Goal: Information Seeking & Learning: Find specific fact

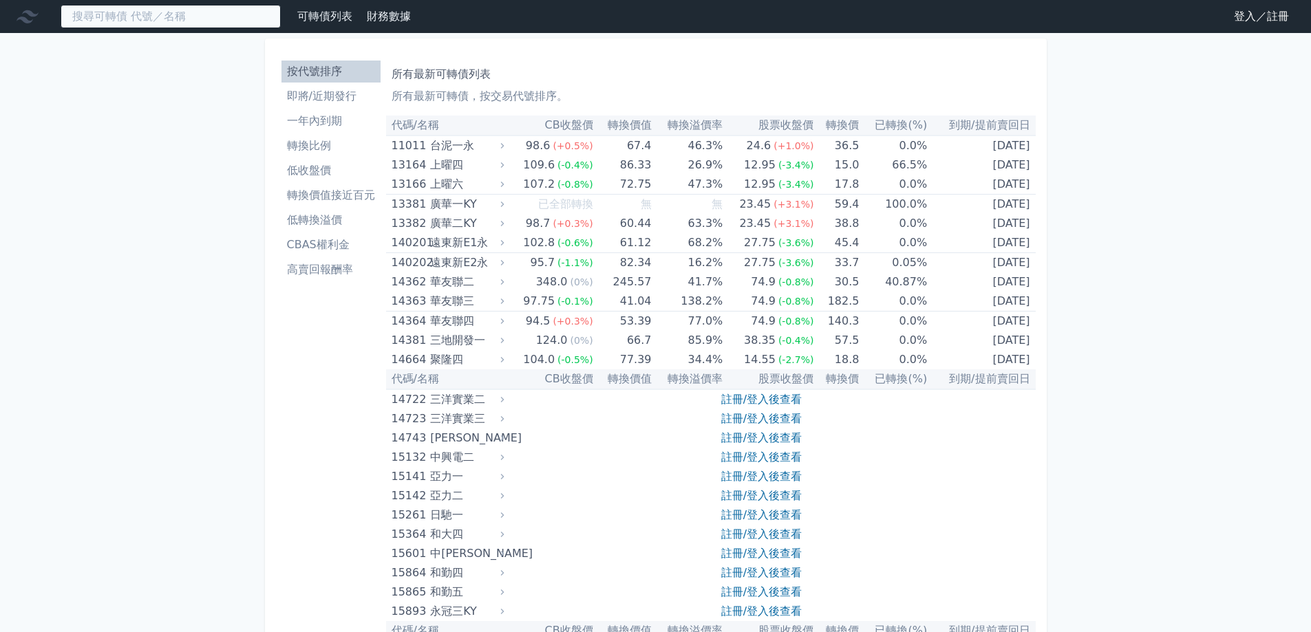
click at [184, 6] on input at bounding box center [171, 16] width 220 height 23
click at [184, 18] on input at bounding box center [171, 16] width 220 height 23
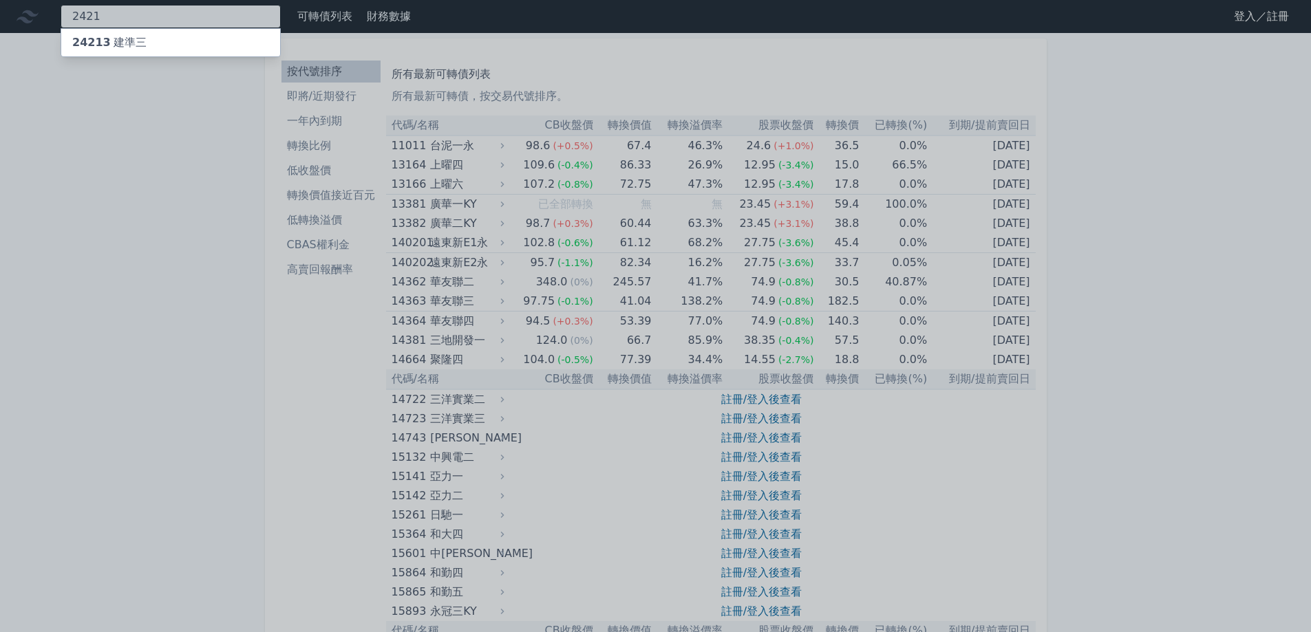
type input "2421"
click at [156, 41] on div "24213 建準三" at bounding box center [170, 43] width 219 height 28
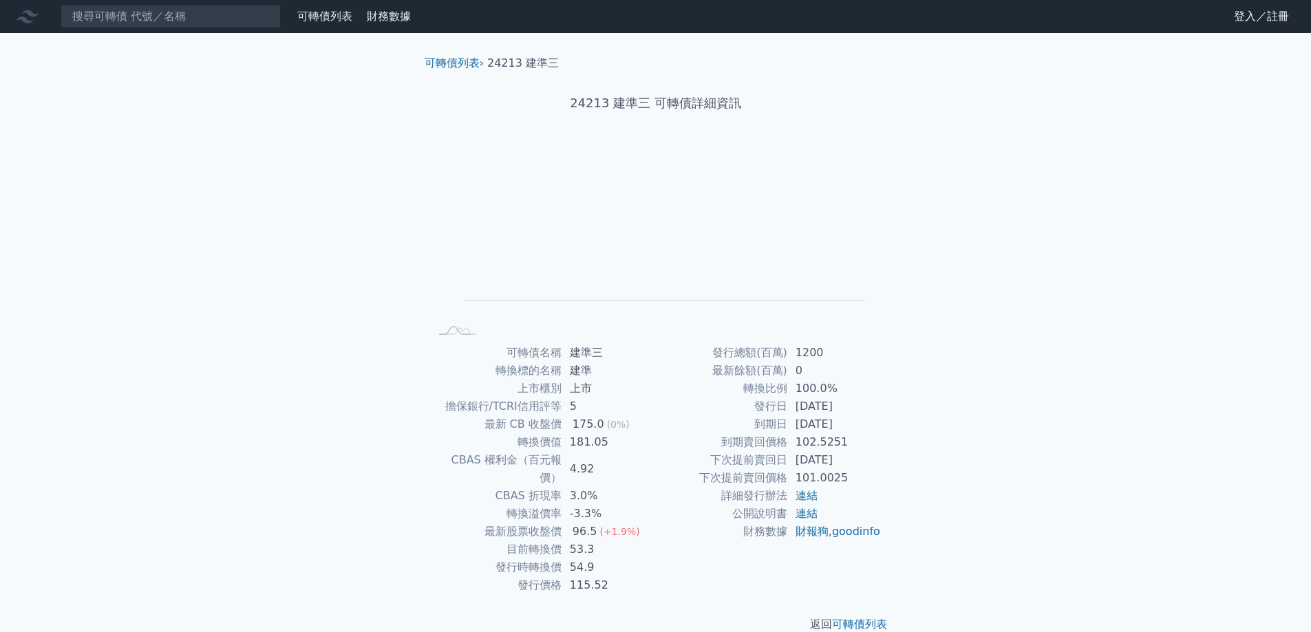
click at [985, 287] on div "可轉債列表 財務數據 可轉債列表 財務數據 登入／註冊 登入／註冊 可轉債列表 › 24213 建準三 24213 建準三 可轉債詳細資訊 Zoom Out …" at bounding box center [655, 327] width 1311 height 655
click at [1001, 375] on div "可轉債列表 財務數據 可轉債列表 財務數據 登入／註冊 登入／註冊 可轉債列表 › 24213 建準三 24213 建準三 可轉債詳細資訊 Zoom Out …" at bounding box center [655, 327] width 1311 height 655
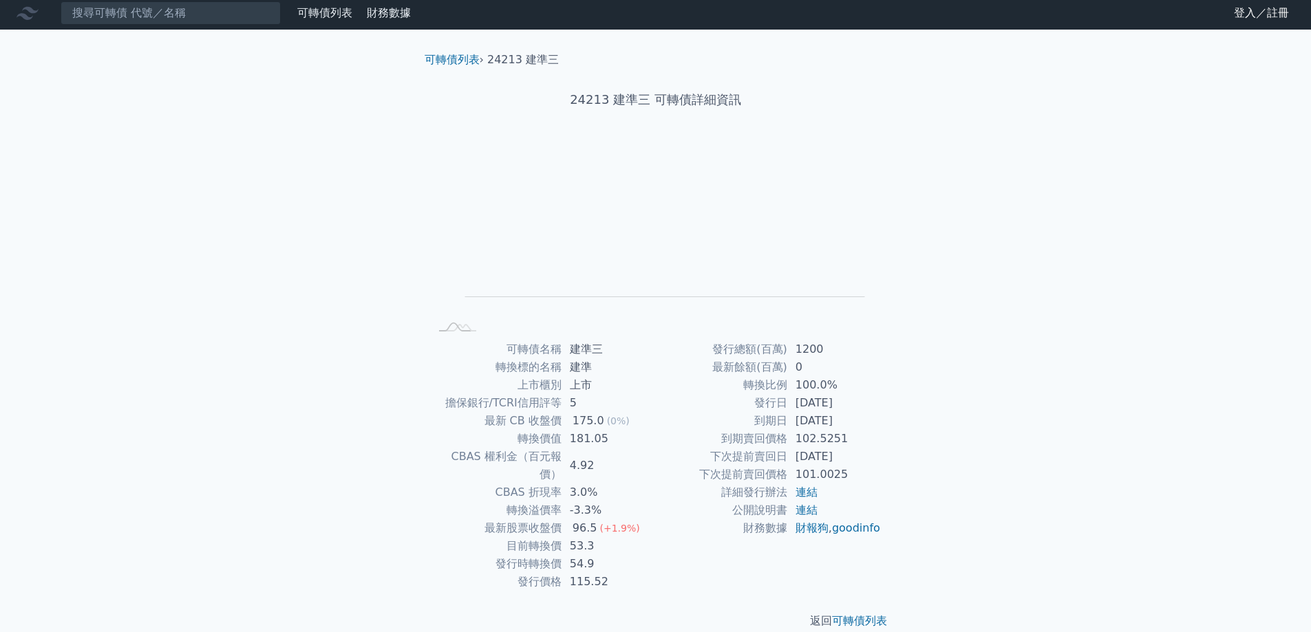
scroll to position [5, 0]
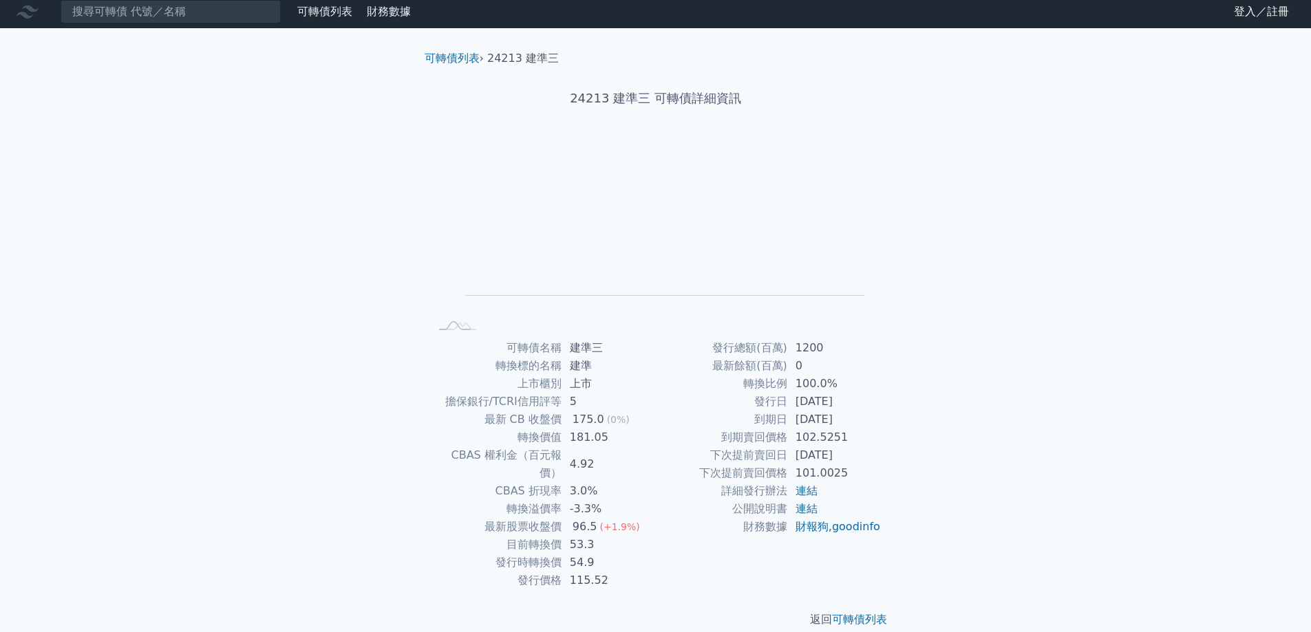
click at [958, 359] on div "可轉債列表 財務數據 可轉債列表 財務數據 登入／註冊 登入／註冊 可轉債列表 › 24213 建準三 24213 建準三 可轉債詳細資訊 Zoom Out …" at bounding box center [655, 322] width 1311 height 655
